Goal: Communication & Community: Ask a question

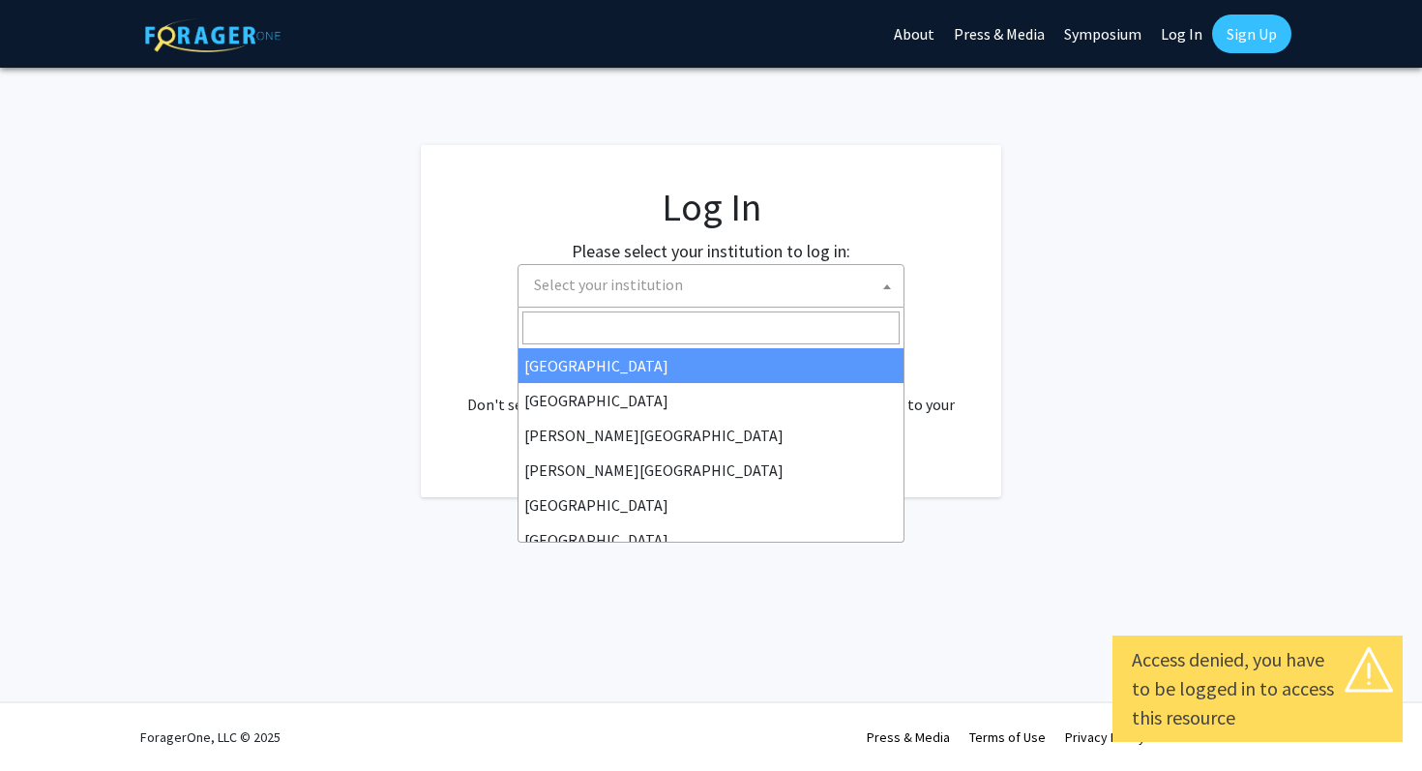
select select
click at [740, 266] on span "Select your institution" at bounding box center [714, 285] width 377 height 40
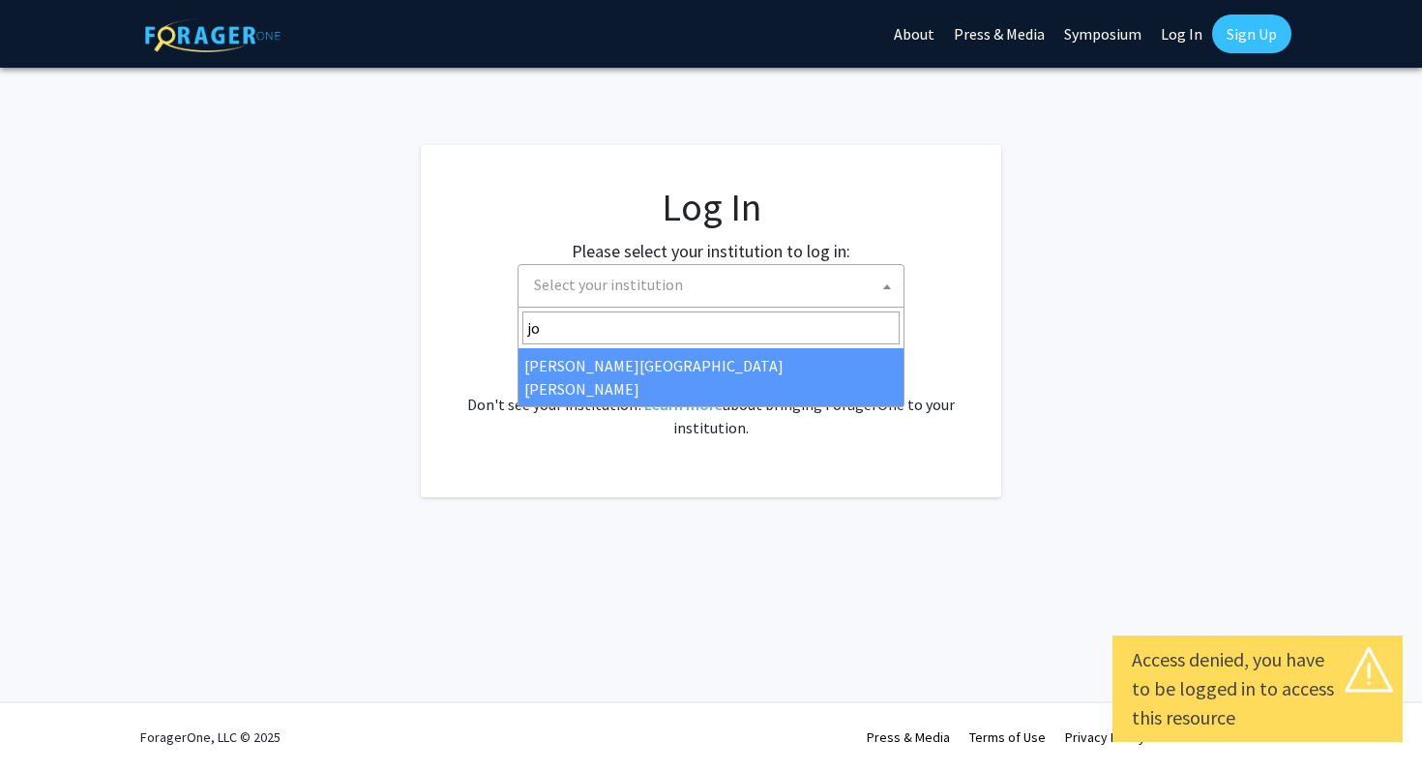
type input "jo"
select select "1"
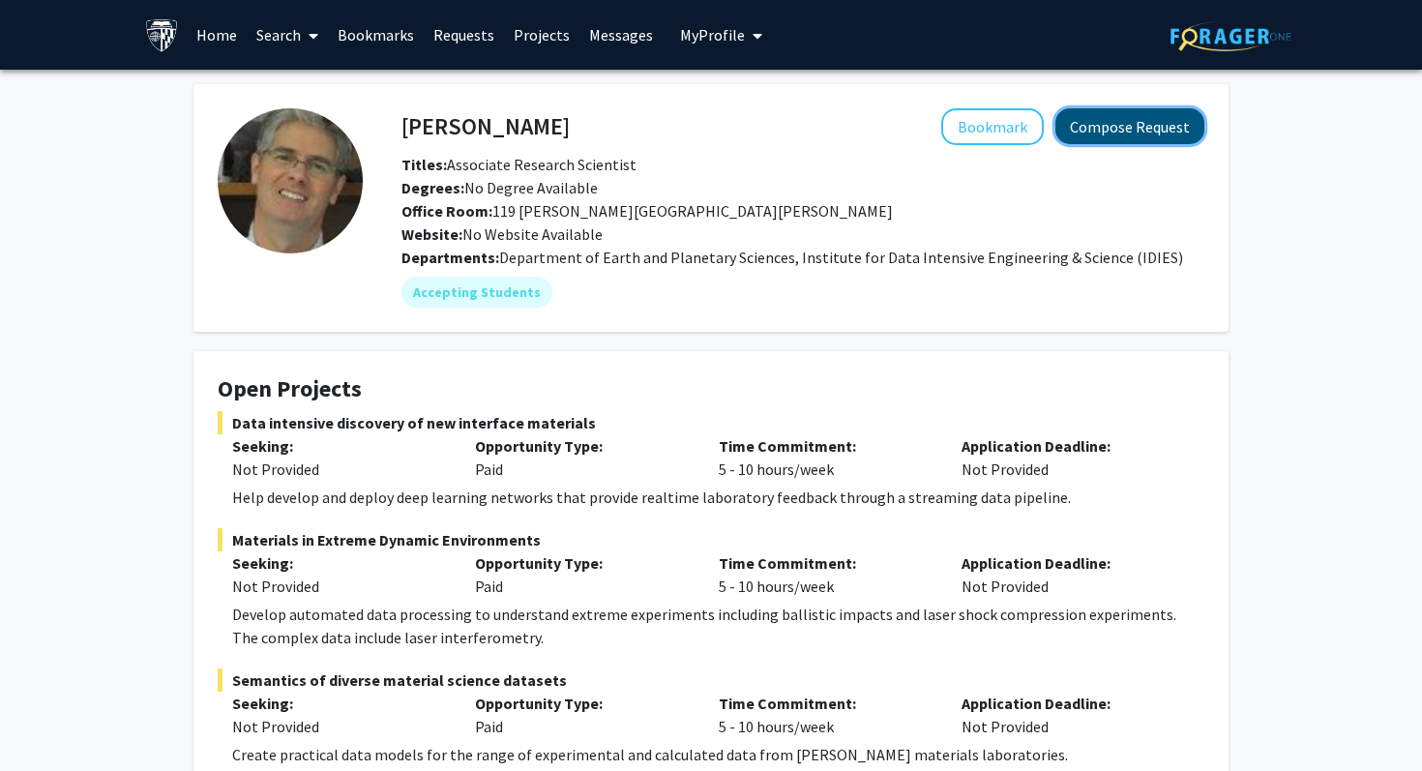
click at [1123, 133] on button "Compose Request" at bounding box center [1129, 126] width 149 height 36
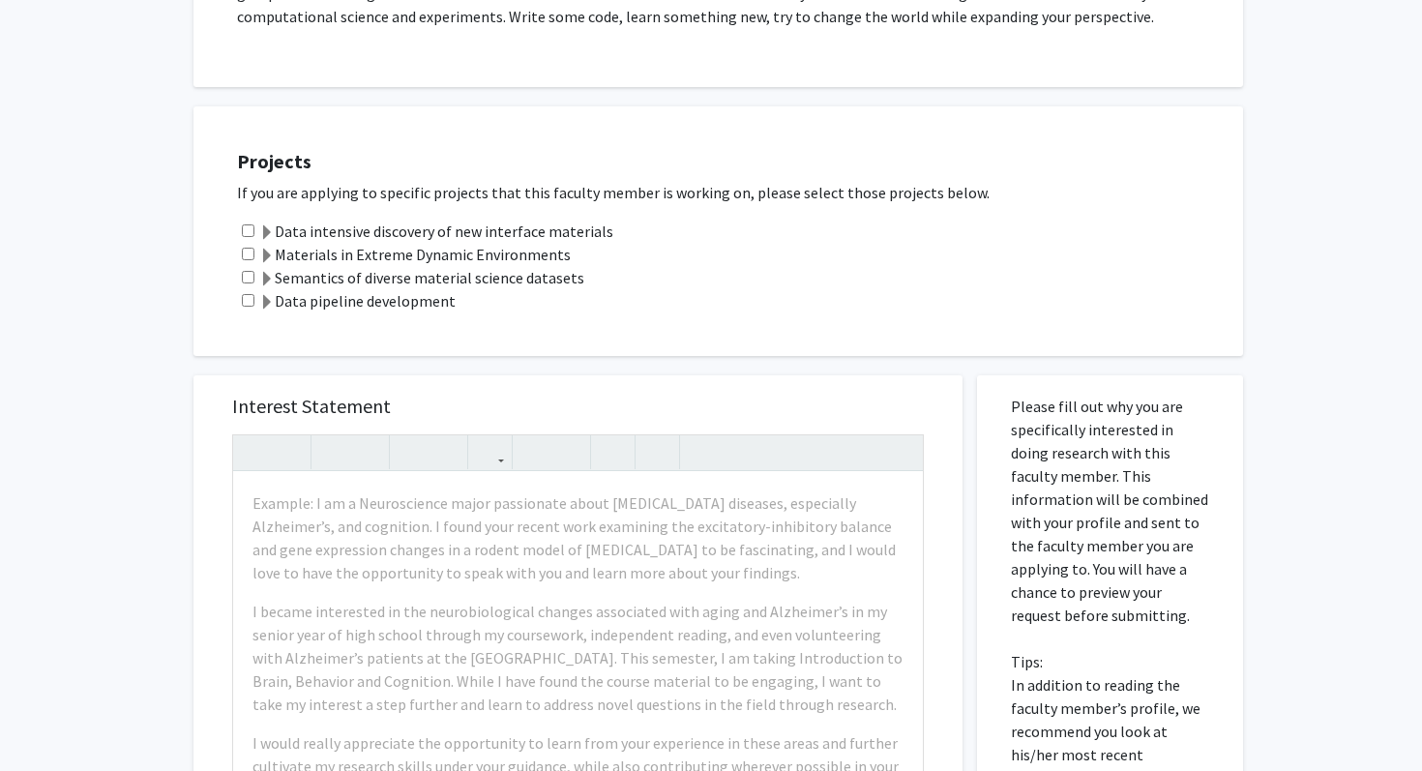
scroll to position [537, 0]
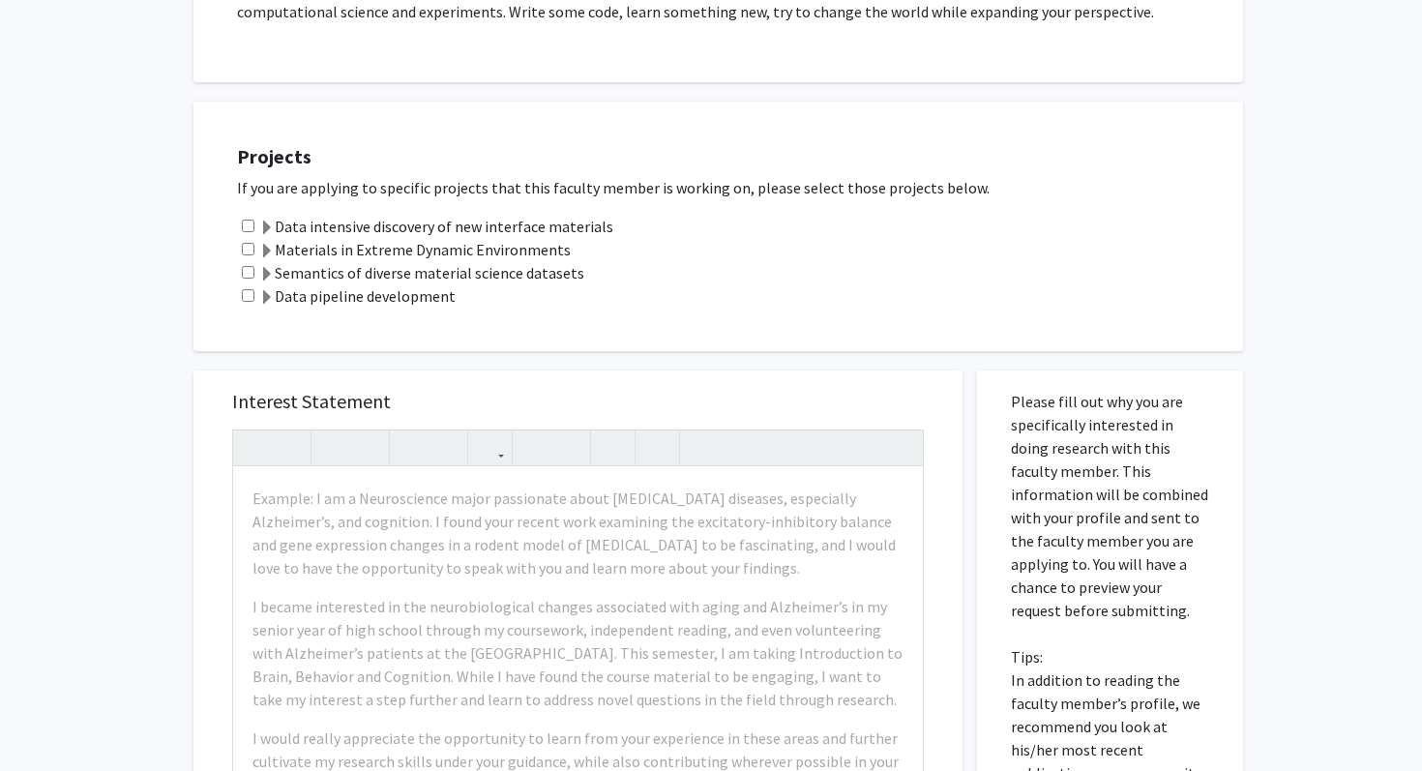
click at [253, 229] on input "checkbox" at bounding box center [248, 226] width 13 height 13
checkbox input "true"
click at [246, 295] on input "checkbox" at bounding box center [248, 295] width 13 height 13
checkbox input "true"
click at [263, 295] on span at bounding box center [266, 297] width 15 height 15
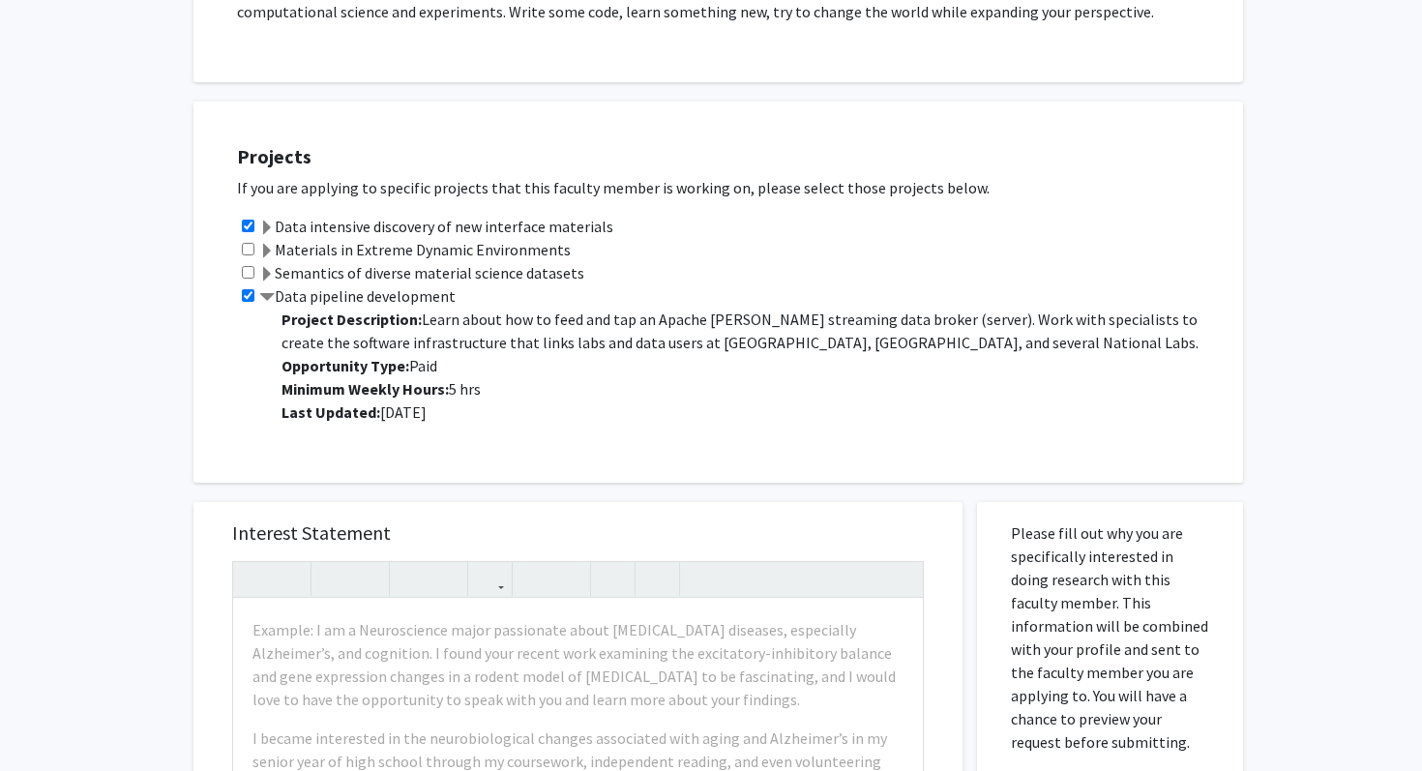
click at [248, 275] on input "checkbox" at bounding box center [248, 272] width 13 height 13
checkbox input "true"
click at [260, 274] on span at bounding box center [266, 274] width 15 height 15
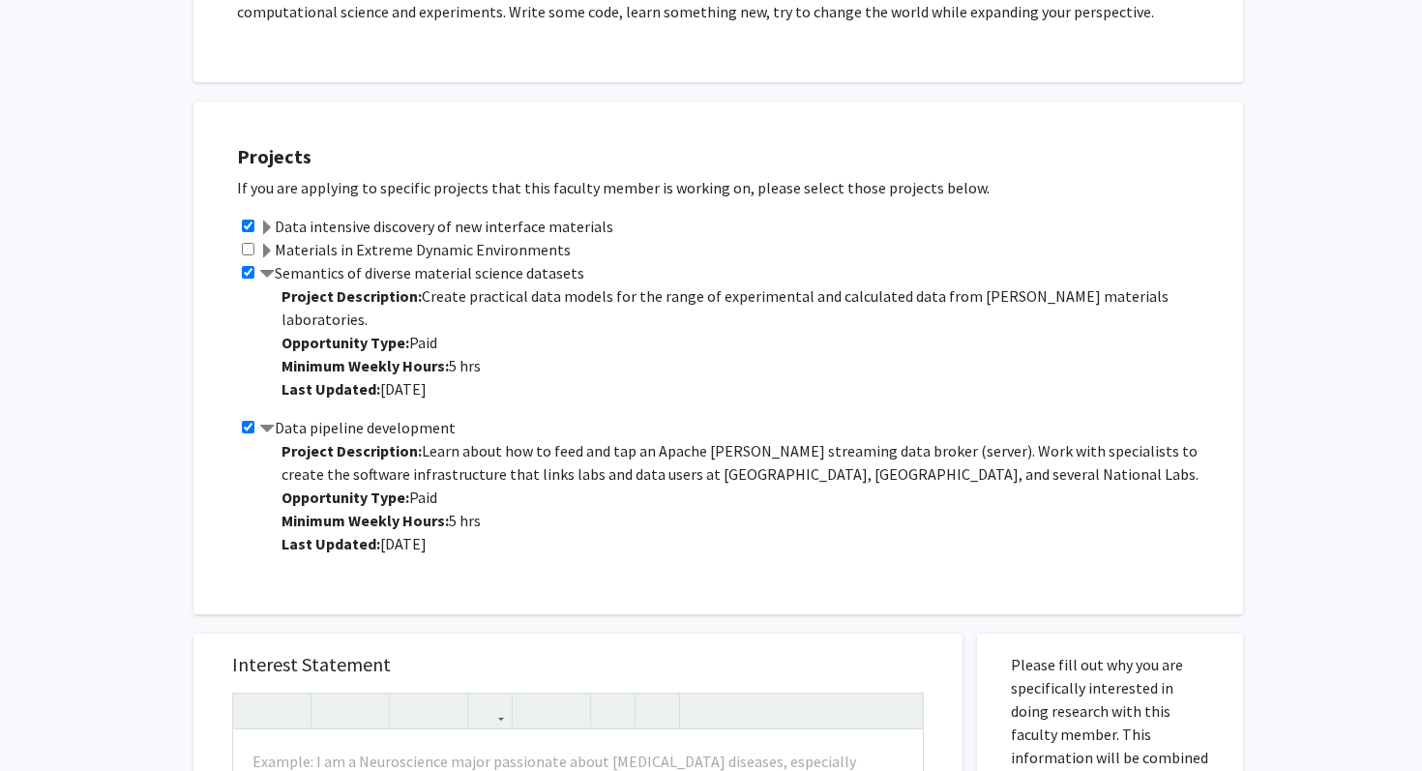
click at [247, 248] on input "checkbox" at bounding box center [248, 249] width 13 height 13
click at [247, 254] on input "checkbox" at bounding box center [248, 249] width 13 height 13
checkbox input "false"
click at [264, 253] on span at bounding box center [266, 251] width 15 height 15
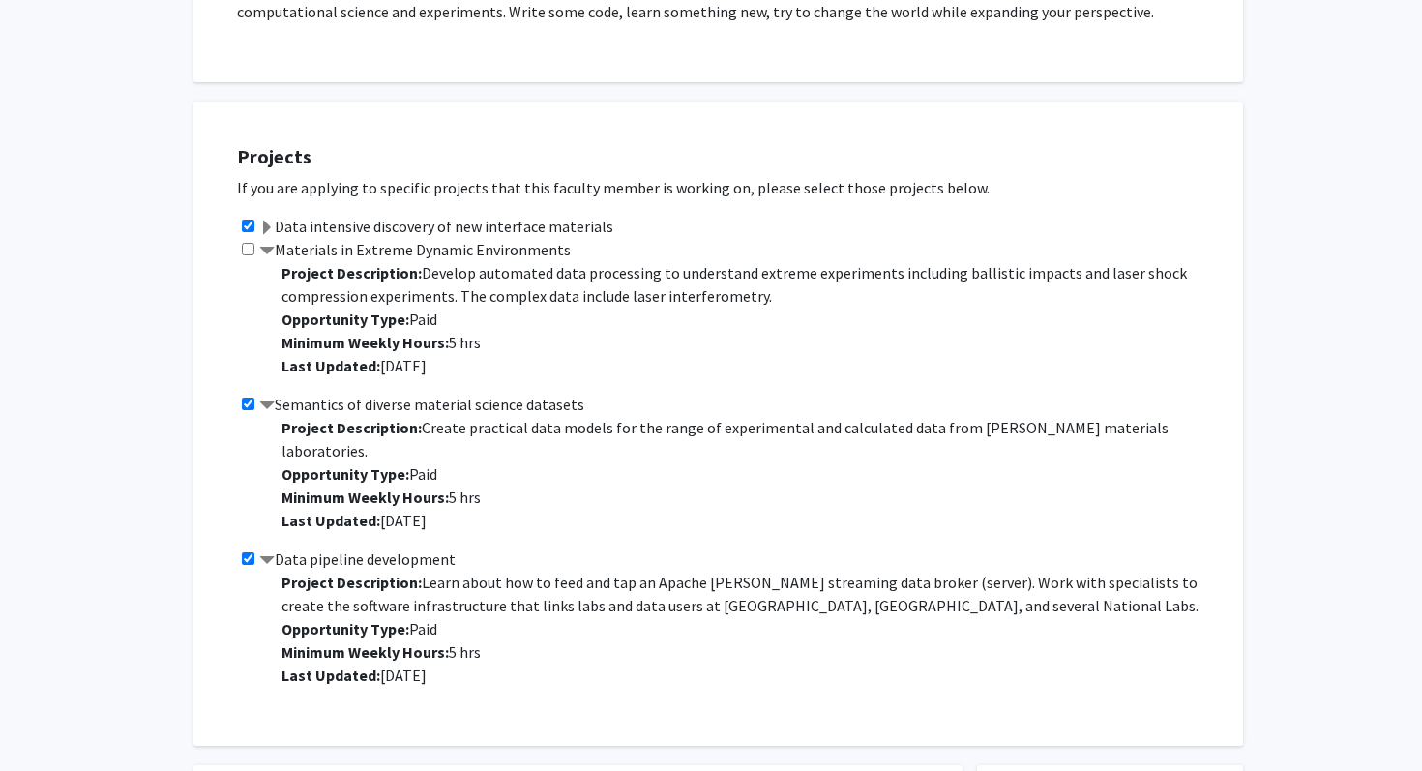
click at [245, 397] on input "checkbox" at bounding box center [248, 403] width 13 height 13
checkbox input "false"
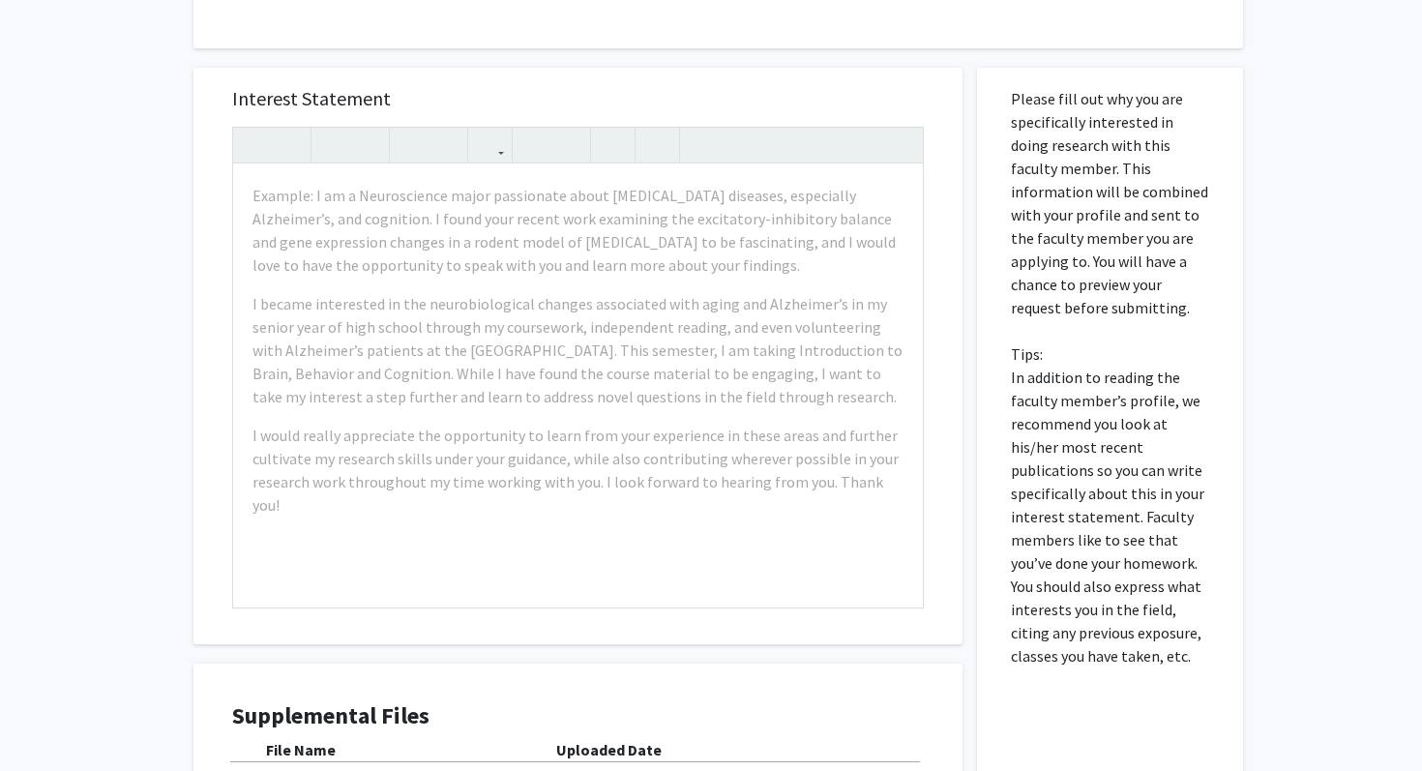
scroll to position [1230, 0]
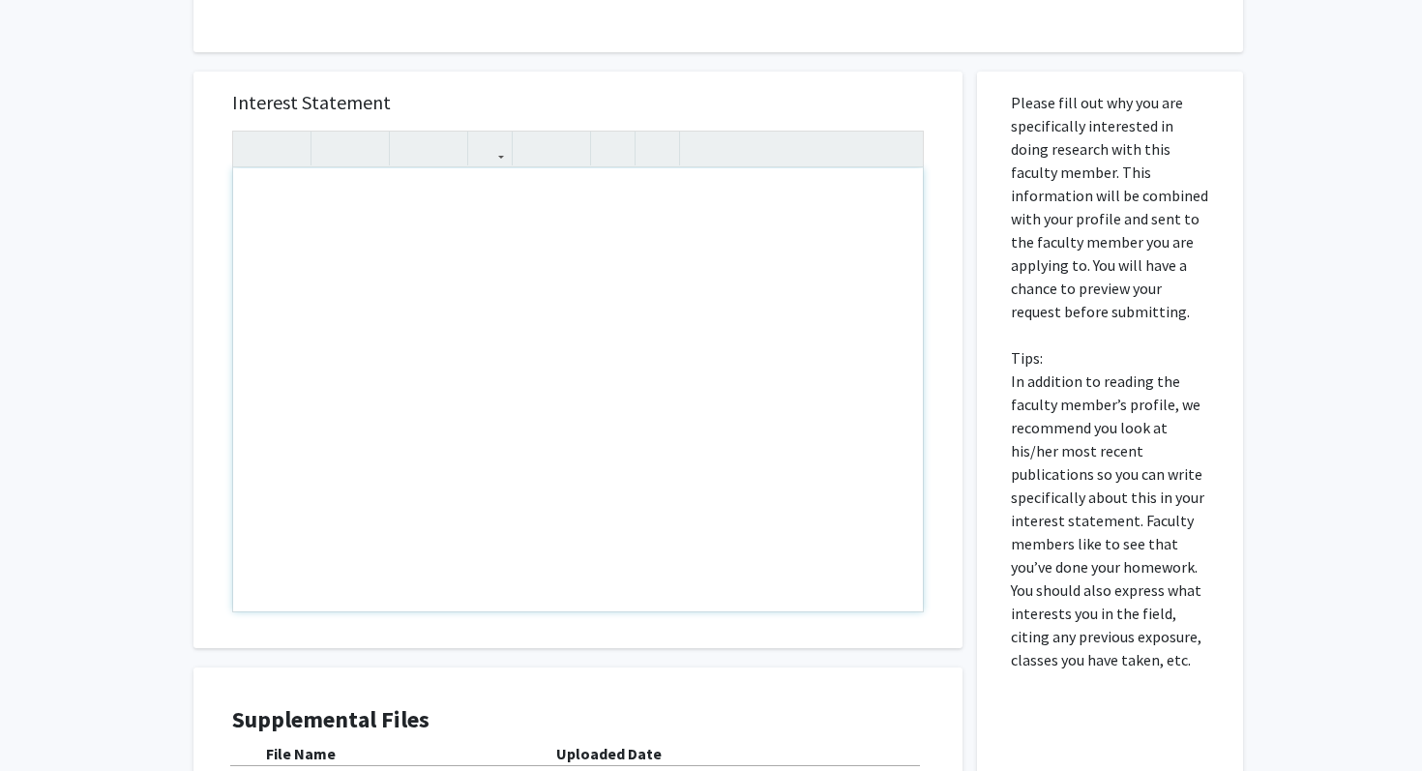
click at [351, 299] on div "Note to users with screen readers: Please press Alt+0 or Option+0 to deactivate…" at bounding box center [577, 389] width 689 height 443
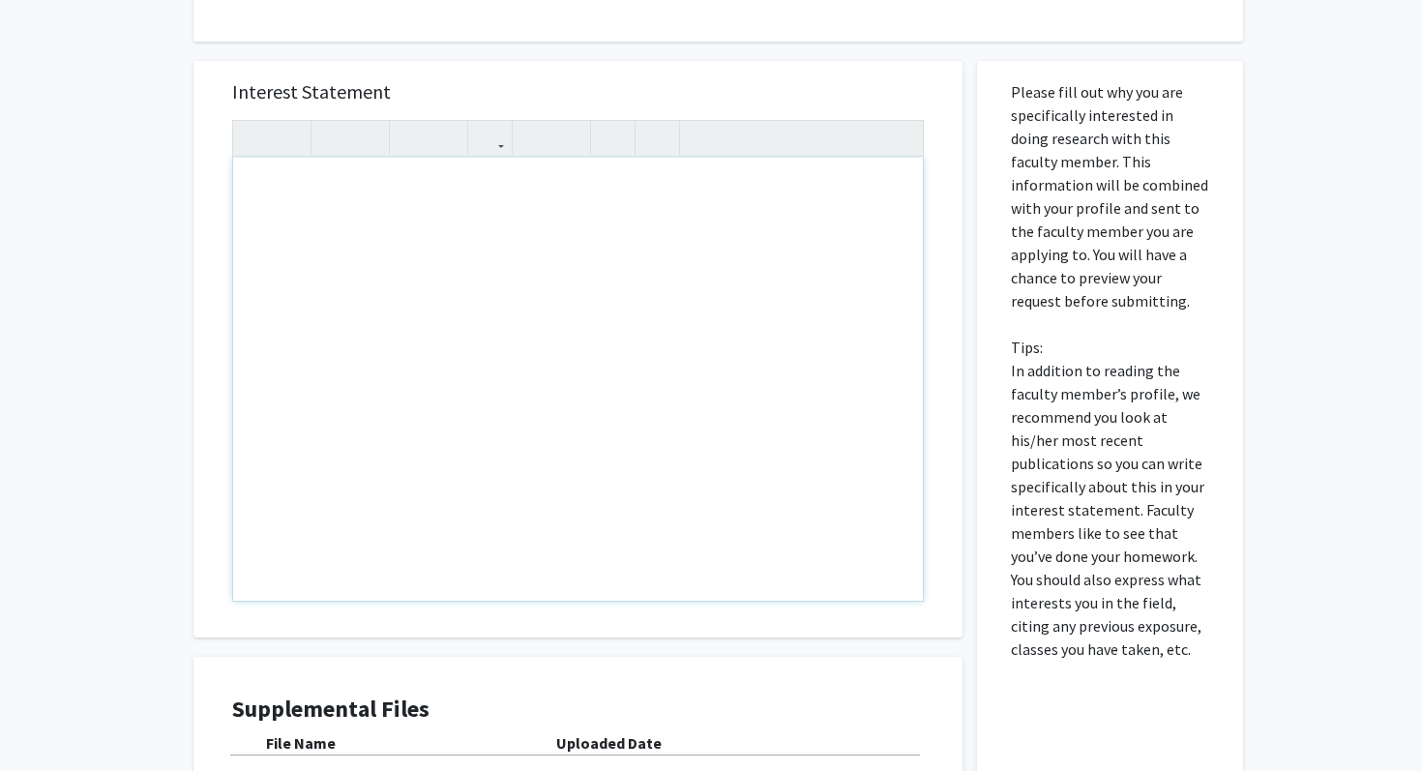
scroll to position [1222, 0]
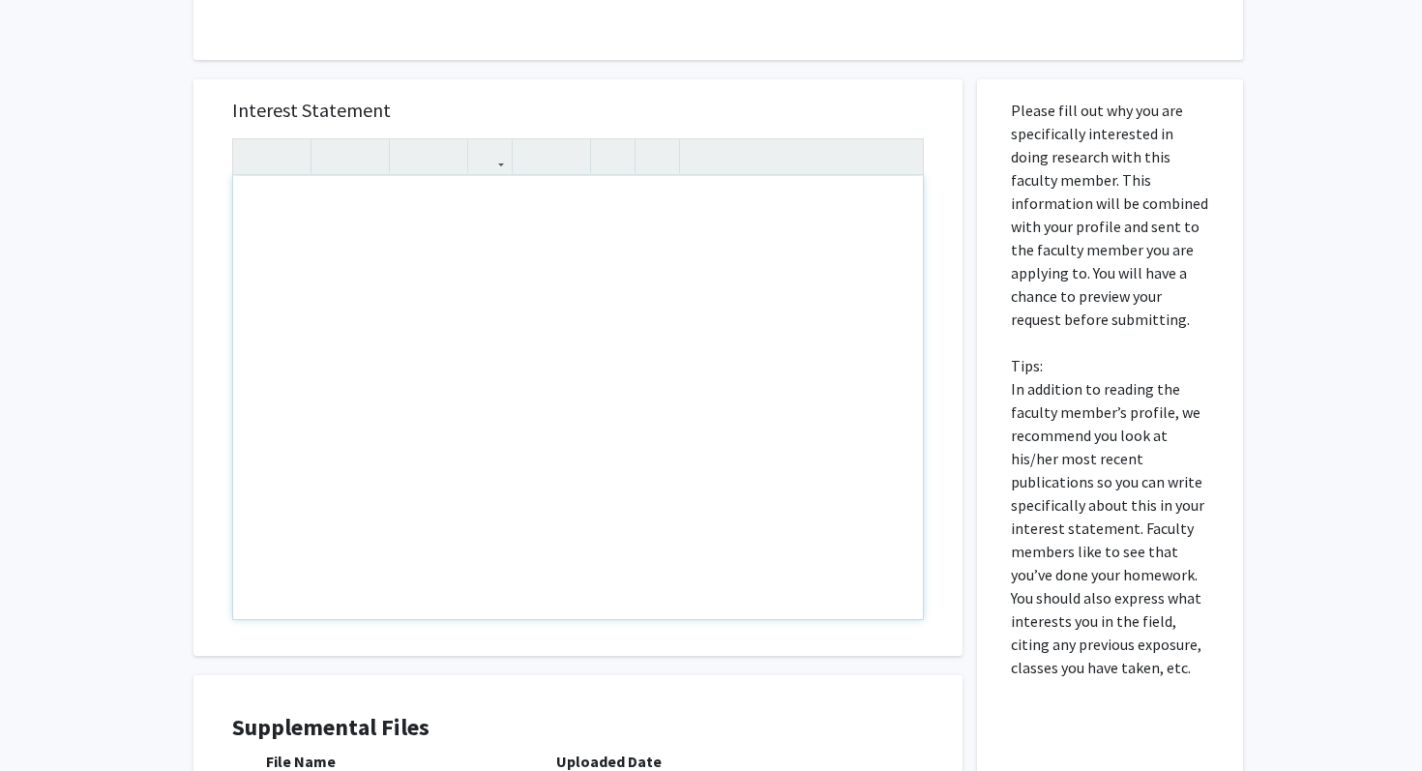
click at [410, 390] on div "Note to users with screen readers: Please press Alt+0 or Option+0 to deactivate…" at bounding box center [577, 397] width 689 height 443
click at [493, 143] on icon "button" at bounding box center [490, 156] width 16 height 32
